Goal: Complete application form: Complete application form

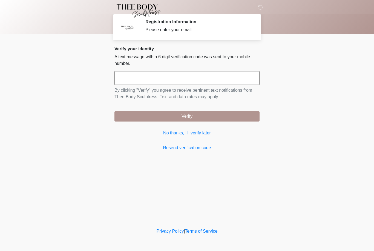
click at [163, 79] on input "text" at bounding box center [186, 78] width 145 height 14
click at [131, 74] on input "***" at bounding box center [186, 78] width 145 height 14
click at [299, 113] on body "‎ ‎ ‎ ‎ Registration Information Please enter your email Please connect to Wi-F…" at bounding box center [187, 125] width 374 height 251
click at [220, 76] on input "******" at bounding box center [186, 78] width 145 height 14
type input "*"
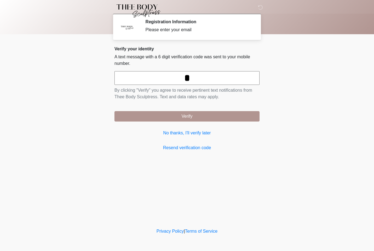
click at [294, 85] on body "‎ ‎ ‎ ‎ Registration Information Please enter your email Please connect to Wi-F…" at bounding box center [187, 125] width 374 height 251
click at [215, 79] on input "*" at bounding box center [186, 78] width 145 height 14
click at [292, 79] on body "‎ ‎ ‎ ‎ Registration Information Please enter your email Please connect to Wi-F…" at bounding box center [187, 125] width 374 height 251
click at [214, 80] on input "text" at bounding box center [186, 78] width 145 height 14
type input "******"
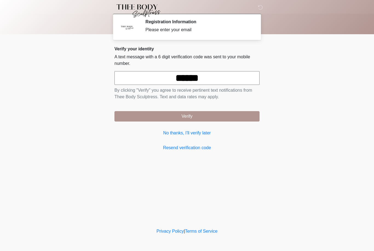
click at [293, 79] on body "‎ ‎ ‎ ‎ Registration Information Please enter your email Please connect to Wi-F…" at bounding box center [187, 125] width 374 height 251
click at [211, 116] on button "Verify" at bounding box center [186, 116] width 145 height 10
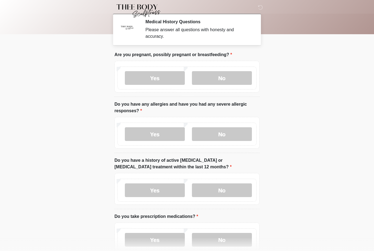
click at [230, 77] on label "No" at bounding box center [222, 78] width 60 height 14
click at [232, 134] on label "No" at bounding box center [222, 134] width 60 height 14
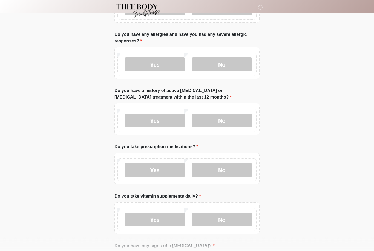
scroll to position [70, 0]
click at [222, 121] on label "No" at bounding box center [222, 121] width 60 height 14
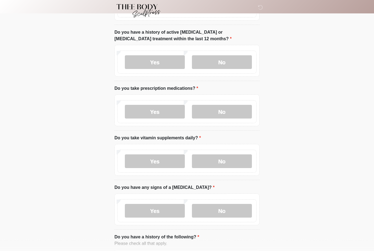
click at [221, 115] on label "No" at bounding box center [222, 112] width 60 height 14
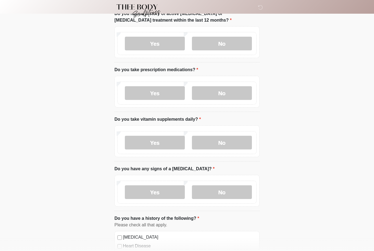
scroll to position [181, 0]
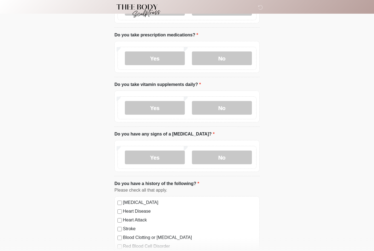
click at [163, 107] on label "Yes" at bounding box center [155, 108] width 60 height 14
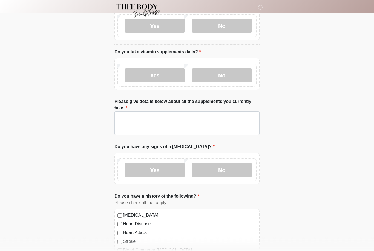
scroll to position [214, 0]
click at [204, 127] on textarea "Please give details below about all the supplements you currently take." at bounding box center [186, 123] width 145 height 24
type textarea "*"
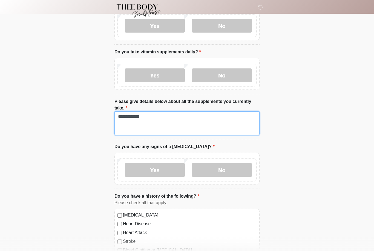
click at [245, 120] on textarea "**********" at bounding box center [186, 123] width 145 height 24
click at [247, 123] on textarea "**********" at bounding box center [186, 123] width 145 height 24
type textarea "**********"
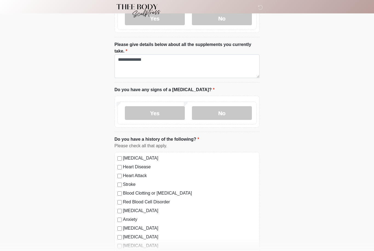
scroll to position [286, 0]
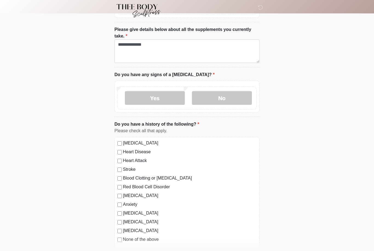
click at [223, 97] on label "No" at bounding box center [222, 98] width 60 height 14
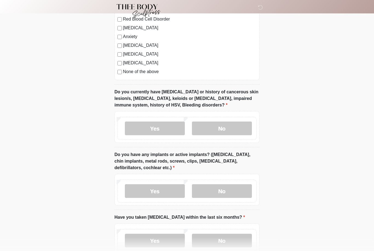
scroll to position [453, 0]
click at [222, 128] on label "No" at bounding box center [222, 129] width 60 height 14
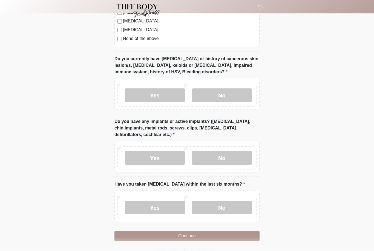
scroll to position [488, 0]
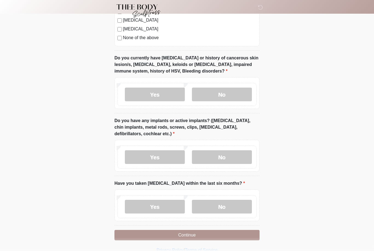
click at [162, 157] on label "Yes" at bounding box center [155, 157] width 60 height 14
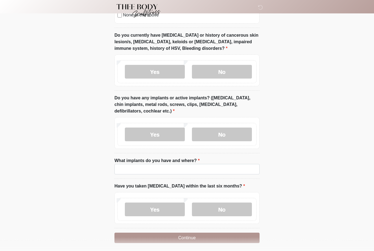
scroll to position [513, 0]
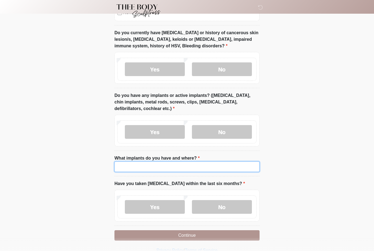
click at [219, 165] on input "What implants do you have and where?" at bounding box center [186, 166] width 145 height 10
type input "******"
click at [227, 207] on label "No" at bounding box center [222, 207] width 60 height 14
click at [221, 233] on button "Continue" at bounding box center [186, 235] width 145 height 10
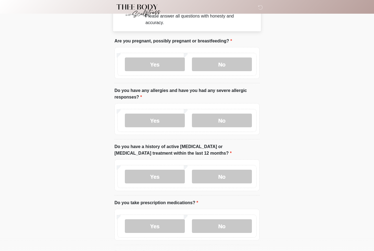
scroll to position [0, 0]
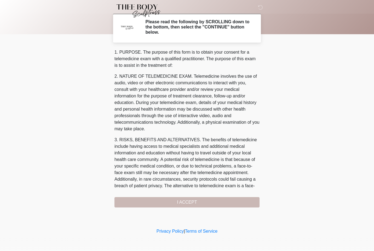
click at [224, 200] on div "1. PURPOSE. The purpose of this form is to obtain your consent for a telemedici…" at bounding box center [186, 128] width 145 height 158
click at [205, 201] on div "1. PURPOSE. The purpose of this form is to obtain your consent for a telemedici…" at bounding box center [186, 128] width 145 height 158
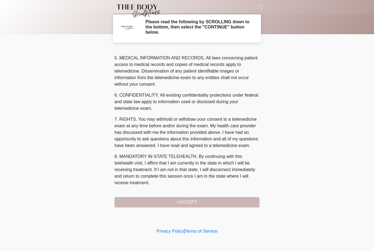
scroll to position [176, 0]
click at [199, 203] on button "I ACCEPT" at bounding box center [186, 202] width 145 height 10
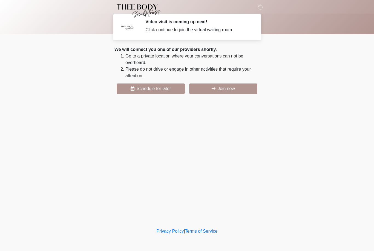
click at [237, 90] on button "Join now" at bounding box center [223, 88] width 68 height 10
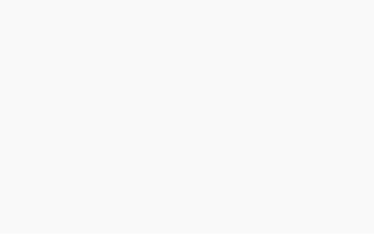
scroll to position [2, 0]
